Goal: Task Accomplishment & Management: Complete application form

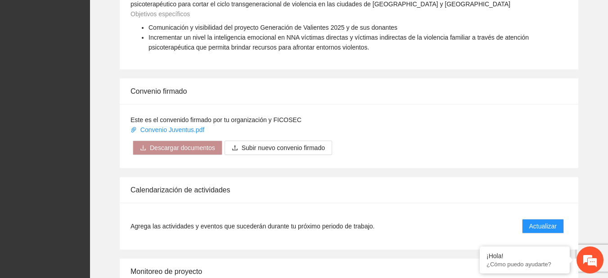
scroll to position [733, 0]
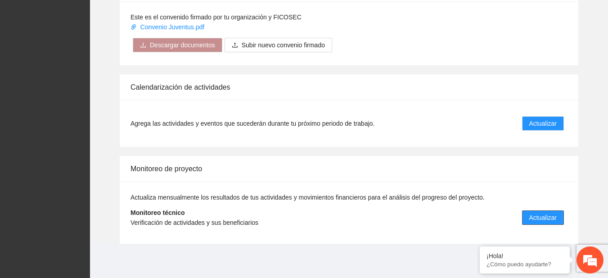
click at [539, 216] on span "Actualizar" at bounding box center [543, 218] width 27 height 10
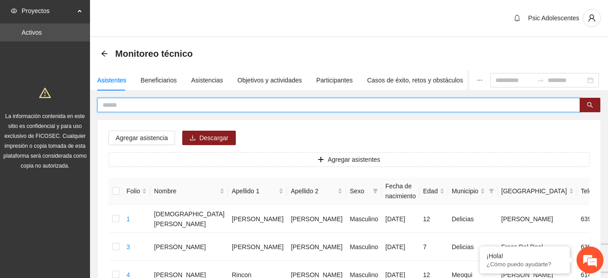
click at [165, 104] on input "text" at bounding box center [335, 105] width 465 height 10
type input "*"
type input "**********"
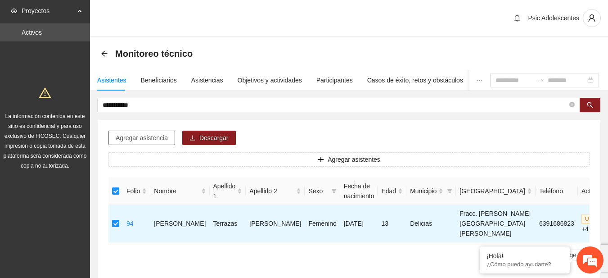
click at [128, 134] on span "Agregar asistencia" at bounding box center [142, 138] width 52 height 10
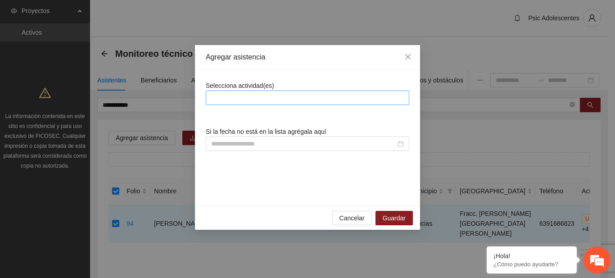
click at [231, 95] on div at bounding box center [307, 97] width 199 height 11
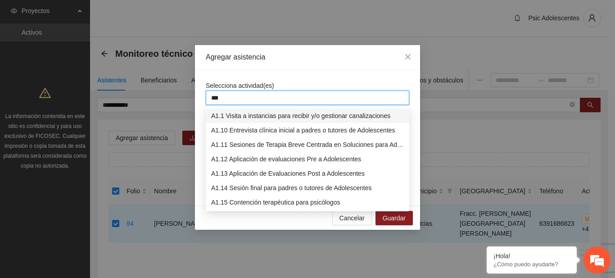
type input "****"
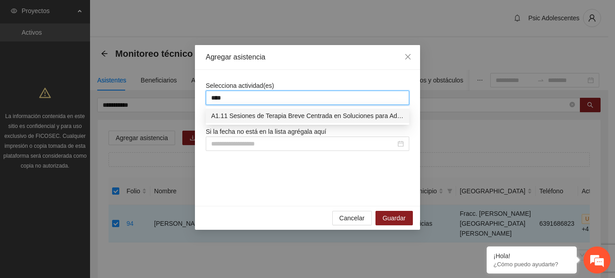
click at [242, 116] on div "A1.11 Sesiones de Terapia Breve Centrada en Soluciones para Adolescentes" at bounding box center [307, 116] width 193 height 10
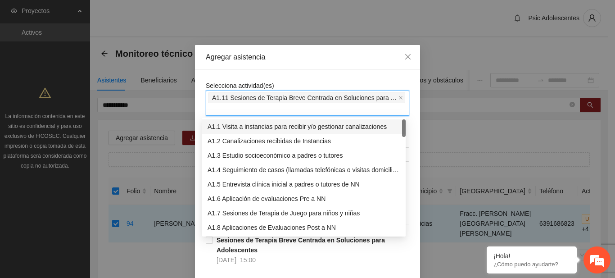
click at [290, 84] on div "Selecciona actividad(es) A1.11 Sesiones de Terapia Breve Centrada en Soluciones…" at bounding box center [308, 98] width 204 height 35
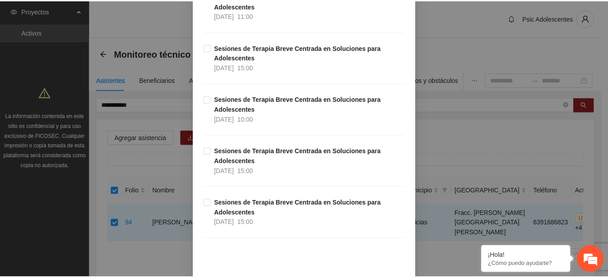
scroll to position [11160, 0]
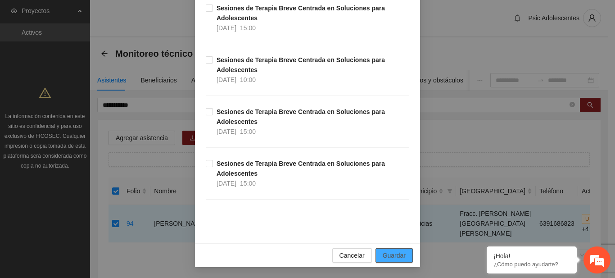
click at [391, 259] on span "Guardar" at bounding box center [394, 255] width 23 height 10
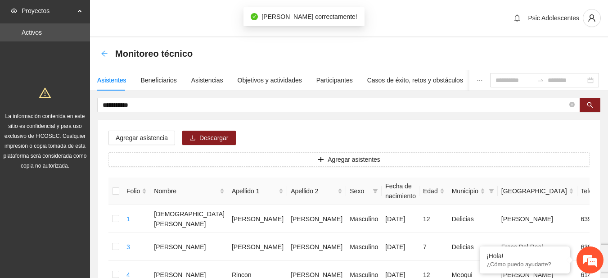
click at [106, 54] on icon "arrow-left" at bounding box center [104, 53] width 7 height 7
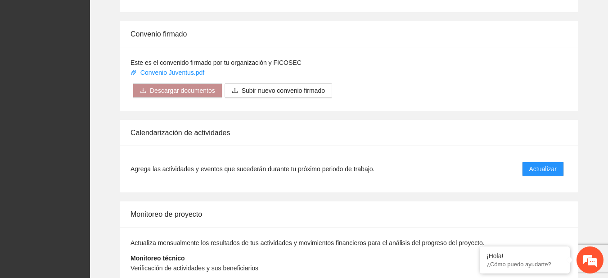
scroll to position [733, 0]
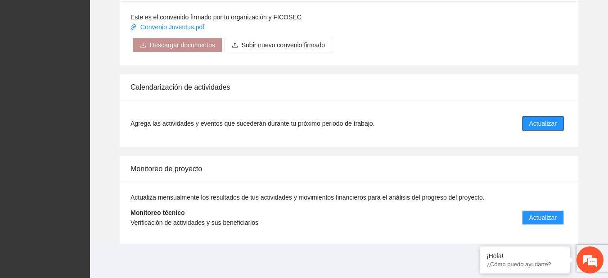
click at [526, 125] on button "Actualizar" at bounding box center [543, 123] width 42 height 14
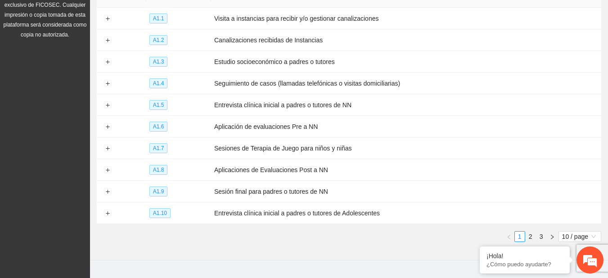
scroll to position [145, 0]
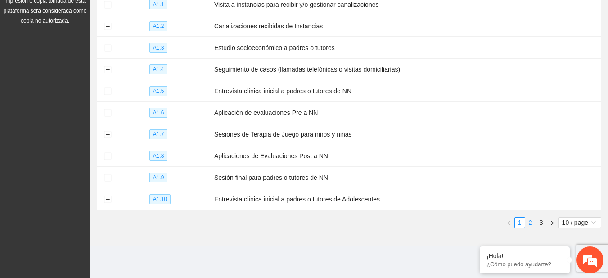
click at [527, 220] on link "2" at bounding box center [531, 223] width 10 height 10
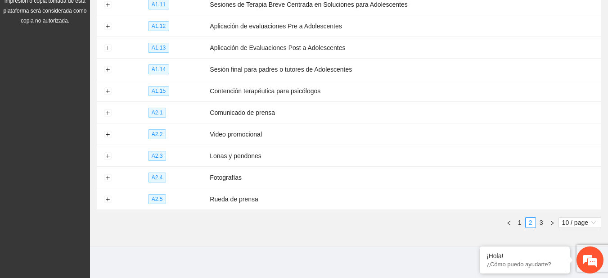
scroll to position [0, 0]
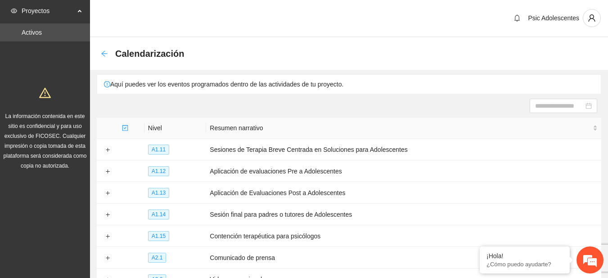
click at [108, 52] on icon "arrow-left" at bounding box center [104, 53] width 7 height 7
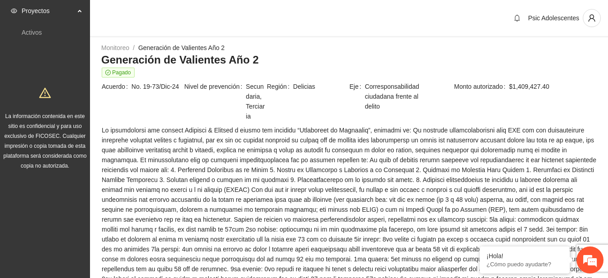
scroll to position [733, 0]
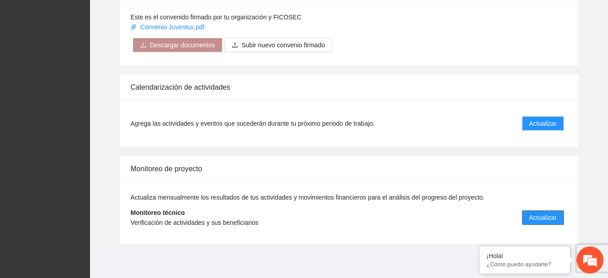
click at [538, 220] on span "Actualizar" at bounding box center [543, 218] width 27 height 10
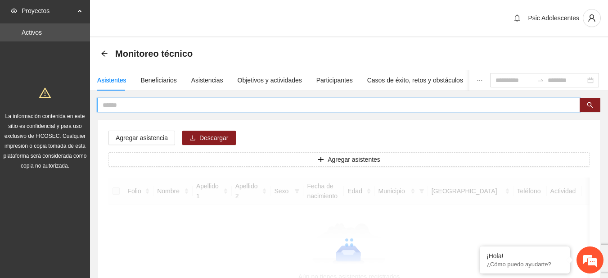
click at [226, 104] on input "text" at bounding box center [335, 105] width 465 height 10
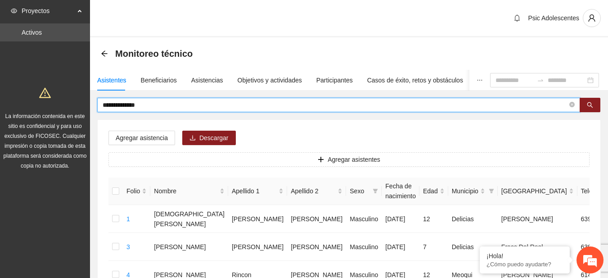
type input "**********"
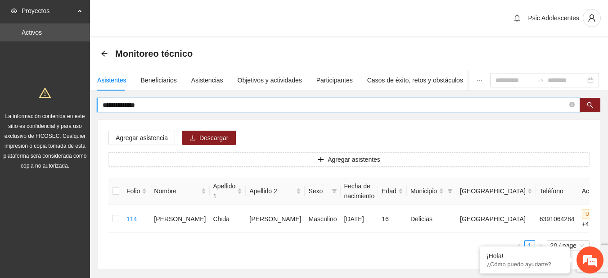
click at [163, 109] on input "**********" at bounding box center [335, 105] width 465 height 10
click at [102, 54] on icon "arrow-left" at bounding box center [104, 53] width 6 height 6
